Goal: Find specific page/section: Find specific page/section

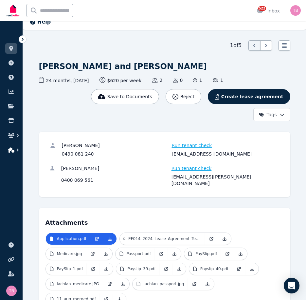
click at [9, 149] on icon "button" at bounding box center [11, 149] width 7 height 5
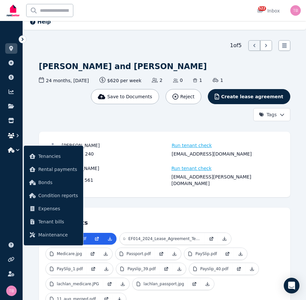
click at [12, 133] on icon "button" at bounding box center [11, 135] width 7 height 5
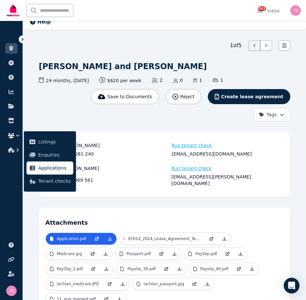
click at [50, 165] on span "Applications" at bounding box center [54, 168] width 32 height 8
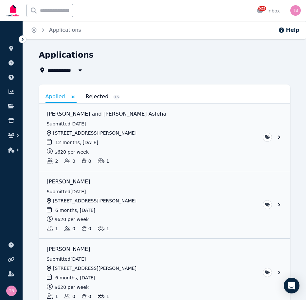
click at [70, 70] on span "All Properties" at bounding box center [69, 70] width 42 height 8
type input "**********"
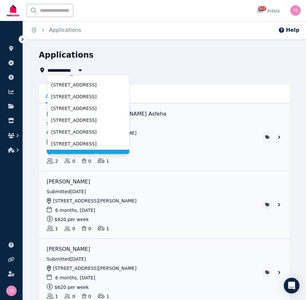
scroll to position [33, 0]
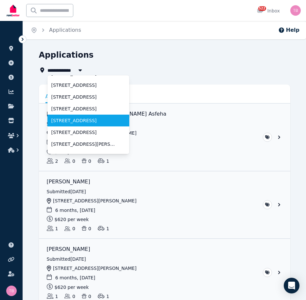
click at [73, 121] on span "[STREET_ADDRESS]" at bounding box center [84, 120] width 66 height 7
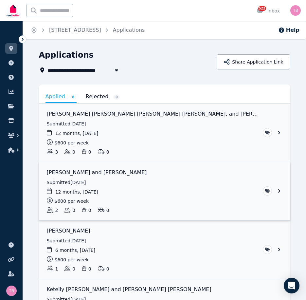
click at [278, 192] on link "View application: Yejun Lee and Harrison Price" at bounding box center [165, 191] width 252 height 58
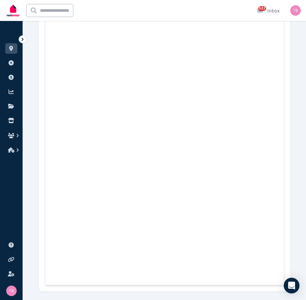
scroll to position [6222, 0]
